Goal: Check status

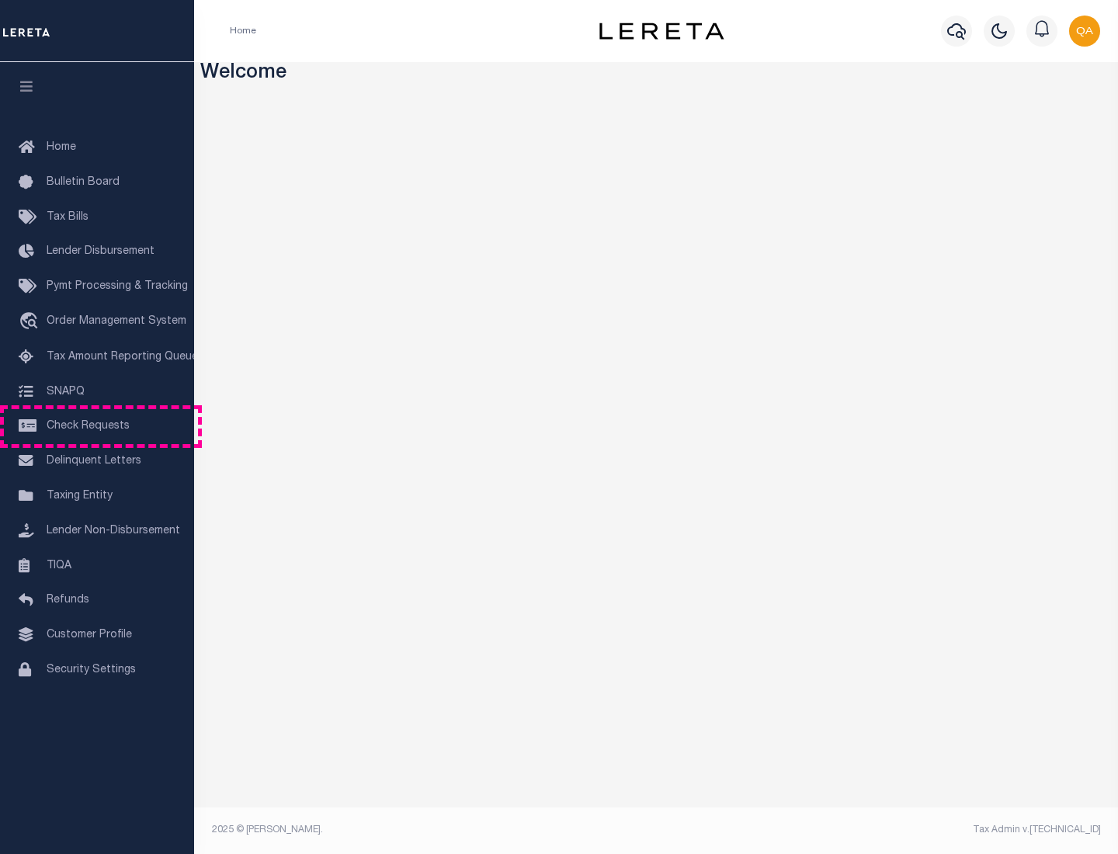
click at [97, 426] on span "Check Requests" at bounding box center [88, 426] width 83 height 11
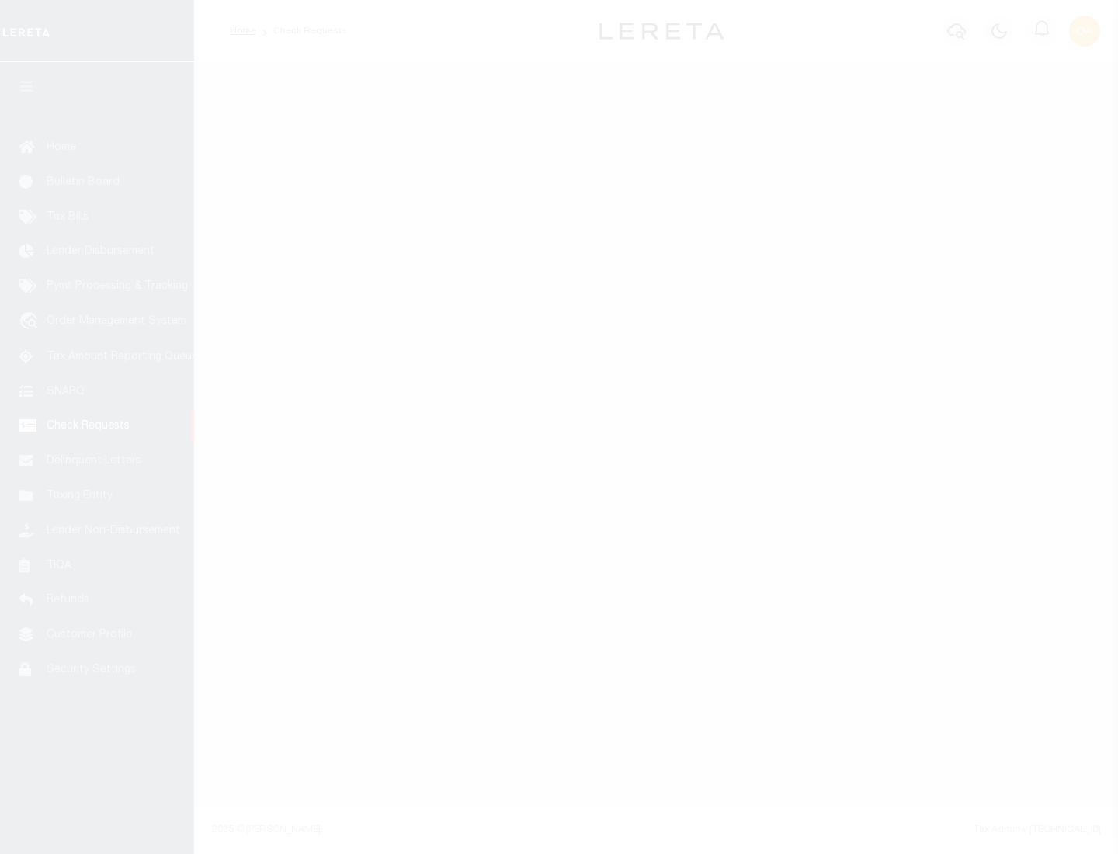
select select "50"
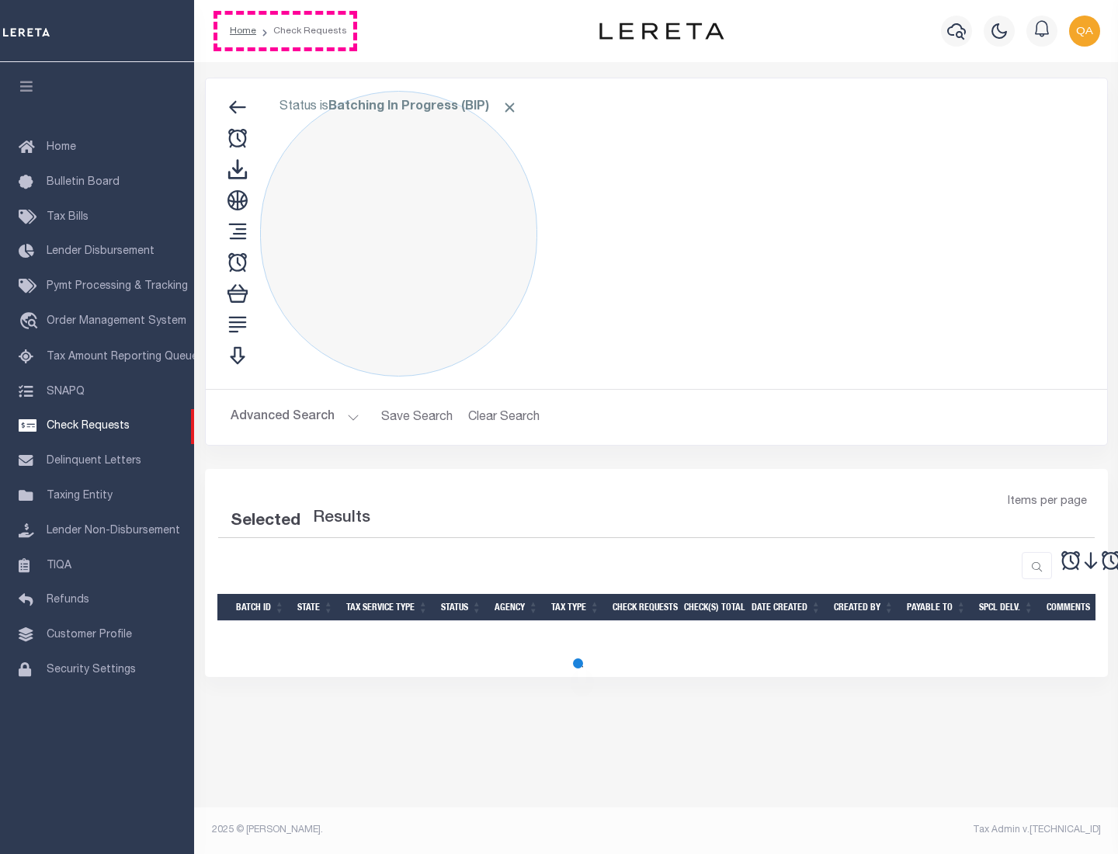
select select "50"
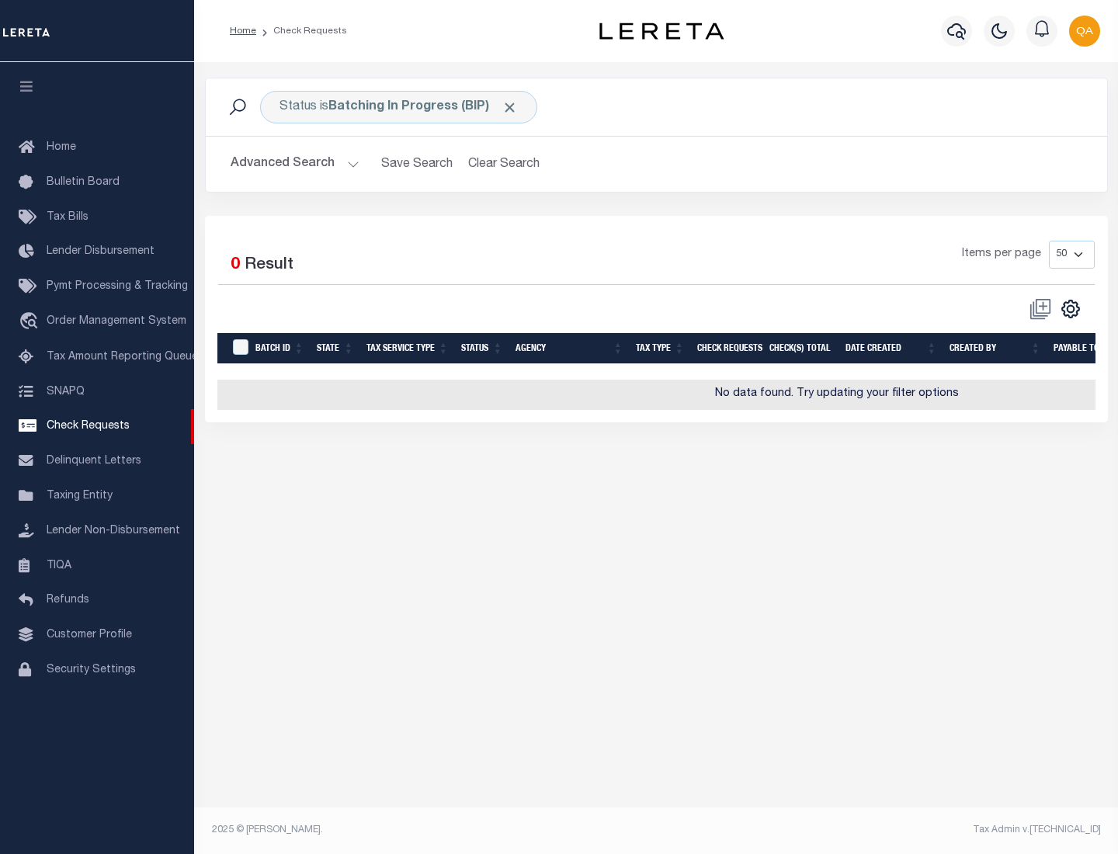
click at [510, 107] on span "Click to Remove" at bounding box center [509, 107] width 16 height 16
